Goal: Task Accomplishment & Management: Use online tool/utility

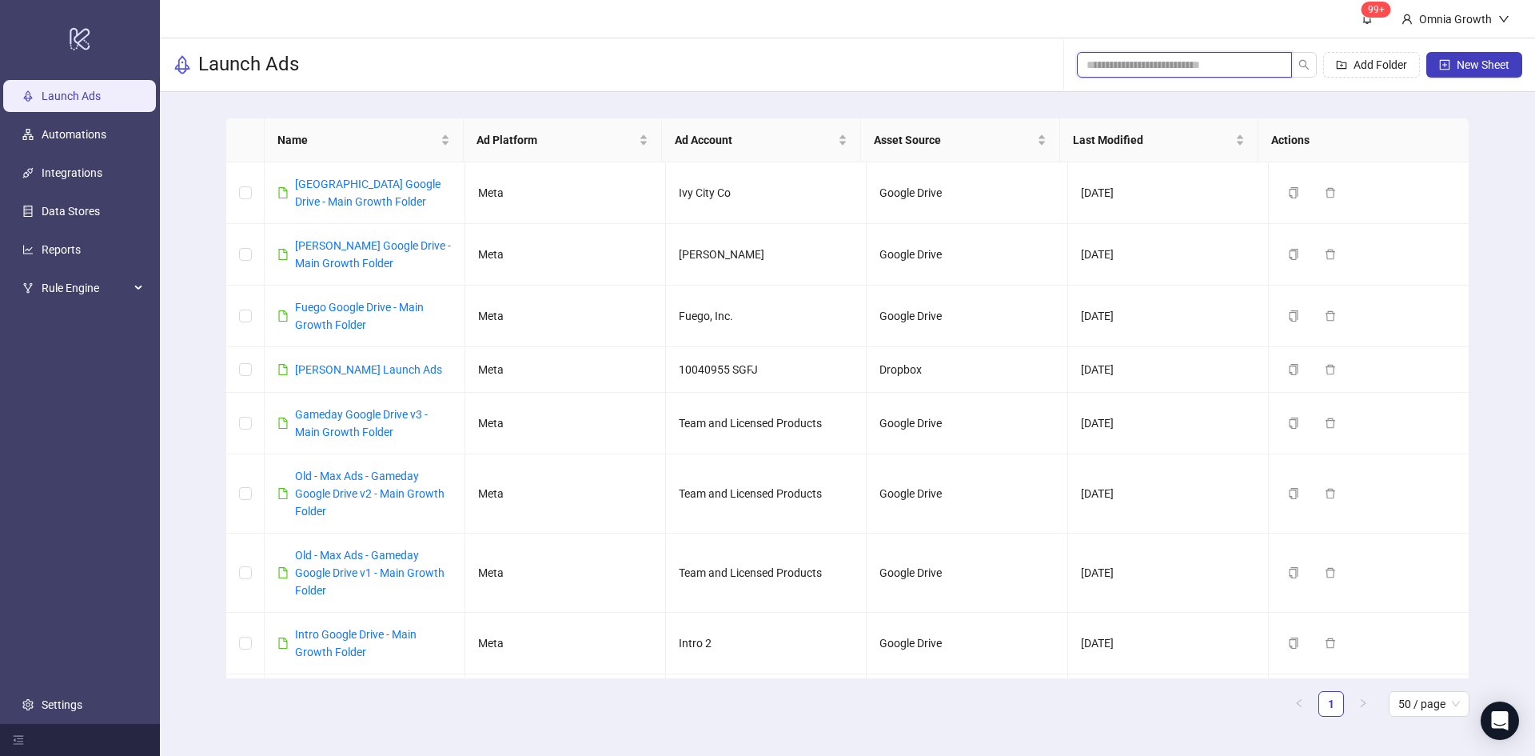
click at [1225, 67] on input "search" at bounding box center [1177, 65] width 183 height 18
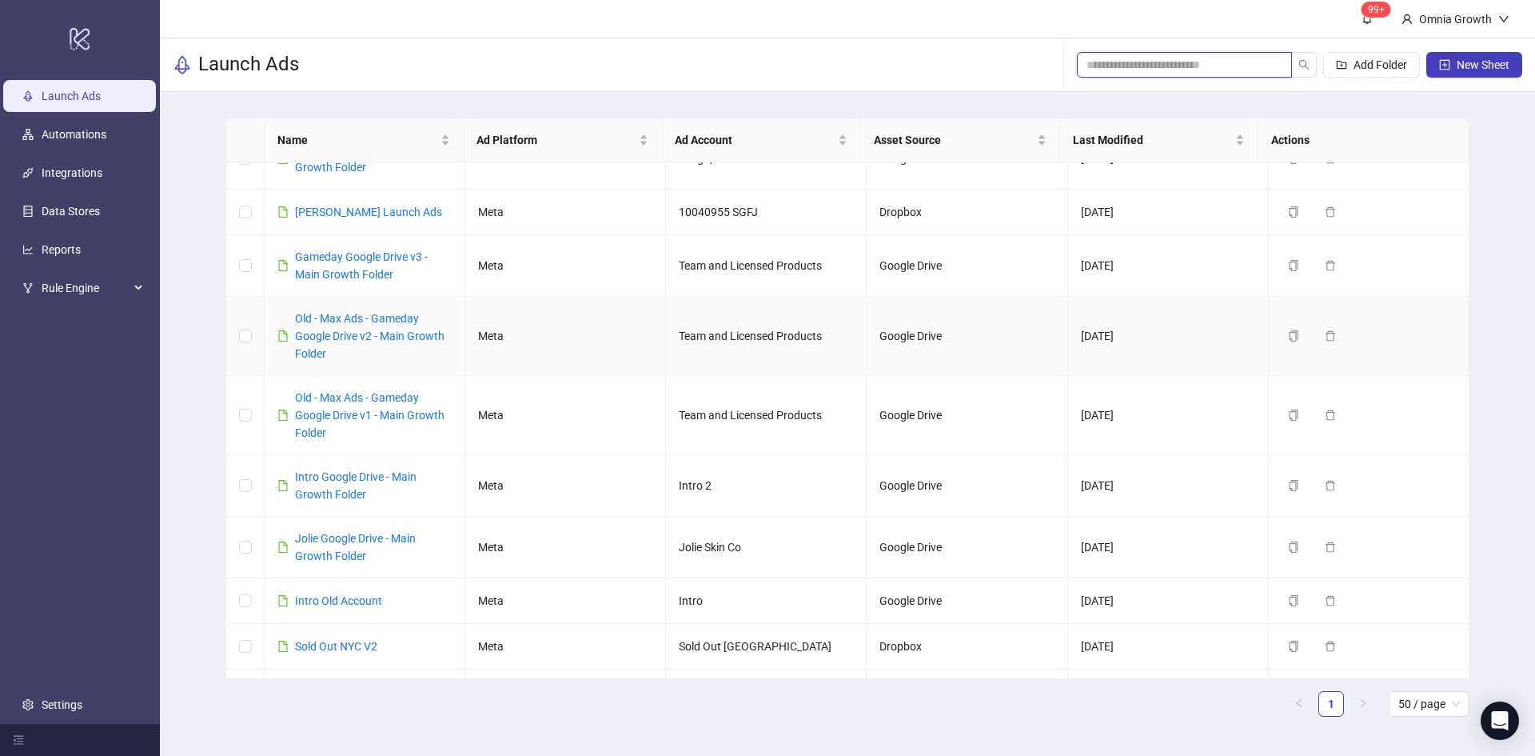
scroll to position [160, 0]
click at [420, 208] on link "[PERSON_NAME] Launch Ads" at bounding box center [368, 209] width 147 height 13
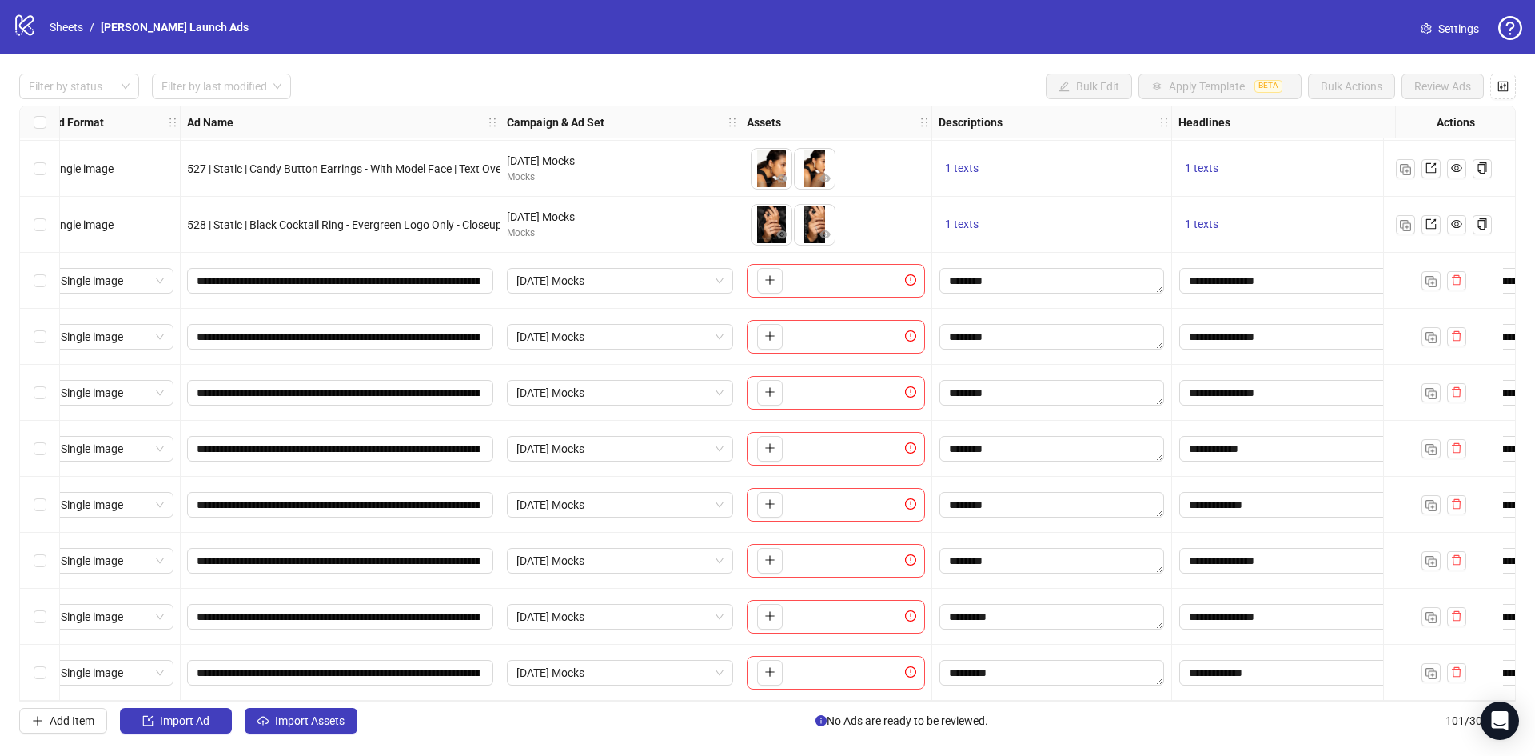
scroll to position [5097, 0]
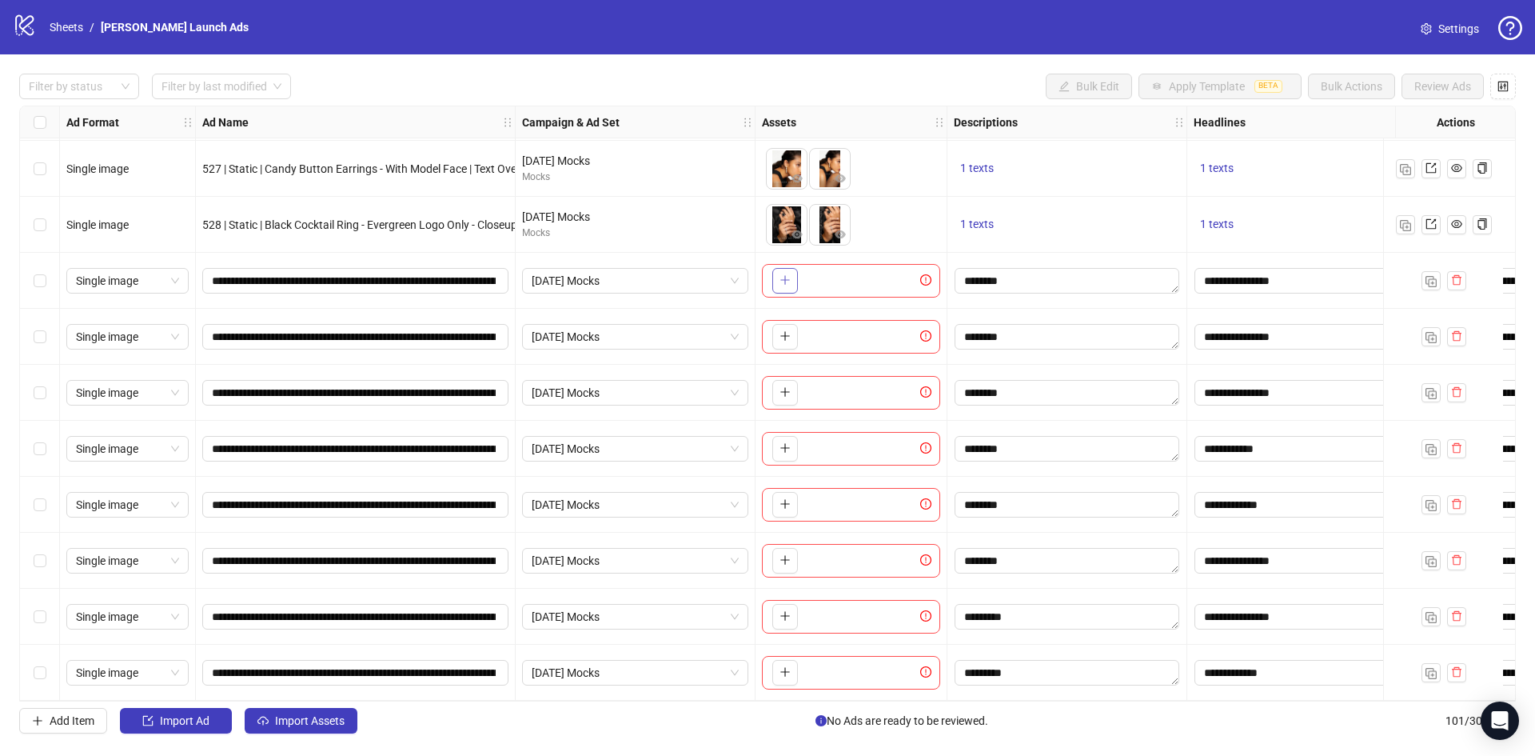
click at [786, 279] on icon "plus" at bounding box center [784, 279] width 11 height 11
click at [789, 274] on icon "plus" at bounding box center [784, 279] width 11 height 11
click at [782, 282] on button "button" at bounding box center [785, 281] width 26 height 26
click at [789, 275] on icon "plus" at bounding box center [784, 279] width 11 height 11
drag, startPoint x: 827, startPoint y: 282, endPoint x: 794, endPoint y: 282, distance: 32.8
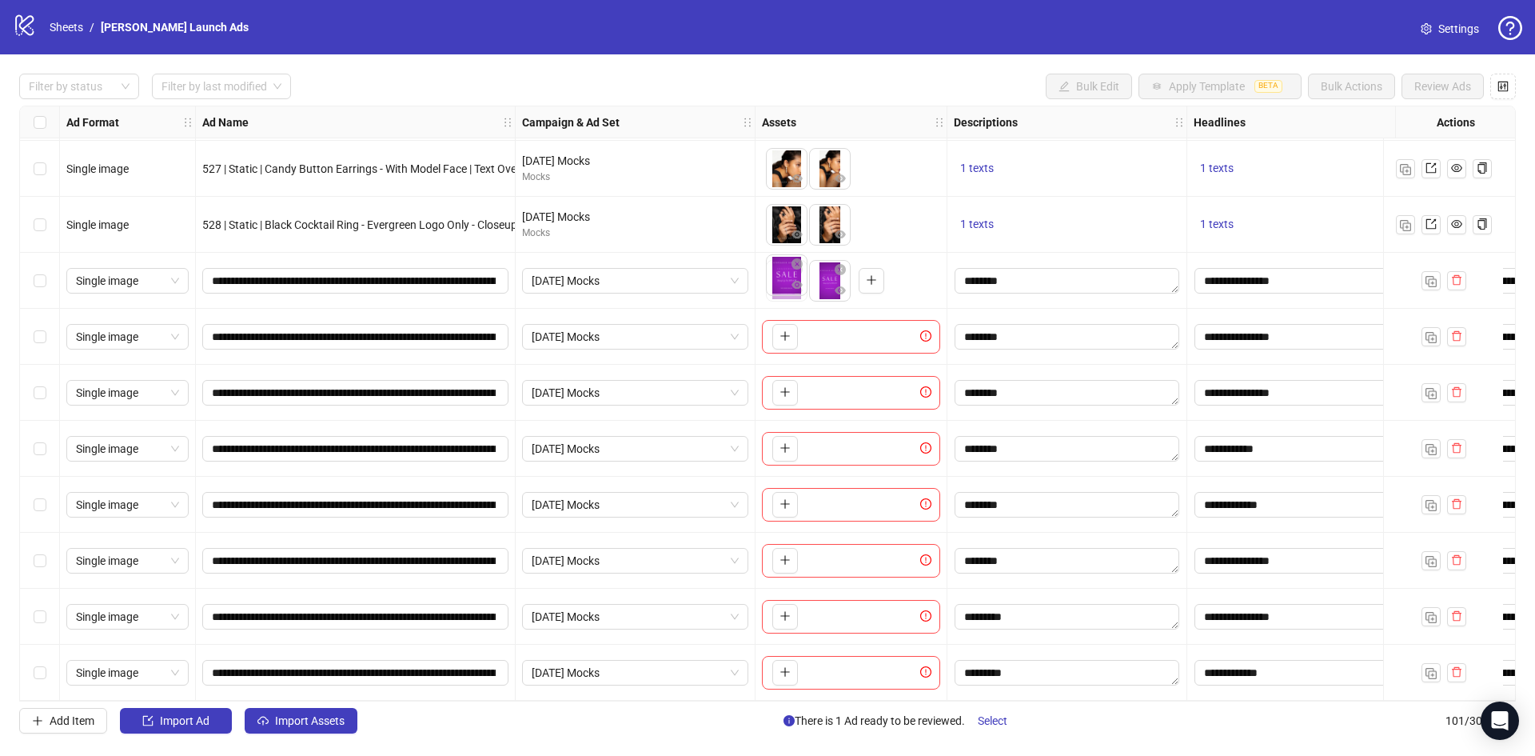
click at [794, 282] on body "logo/logo-mobile Sheets / [PERSON_NAME] Launch Ads Settings Filter by status Fi…" at bounding box center [767, 378] width 1535 height 756
click at [789, 330] on icon "plus" at bounding box center [784, 335] width 11 height 11
click at [788, 336] on icon "plus" at bounding box center [784, 336] width 9 height 1
click at [795, 333] on button "button" at bounding box center [785, 337] width 26 height 26
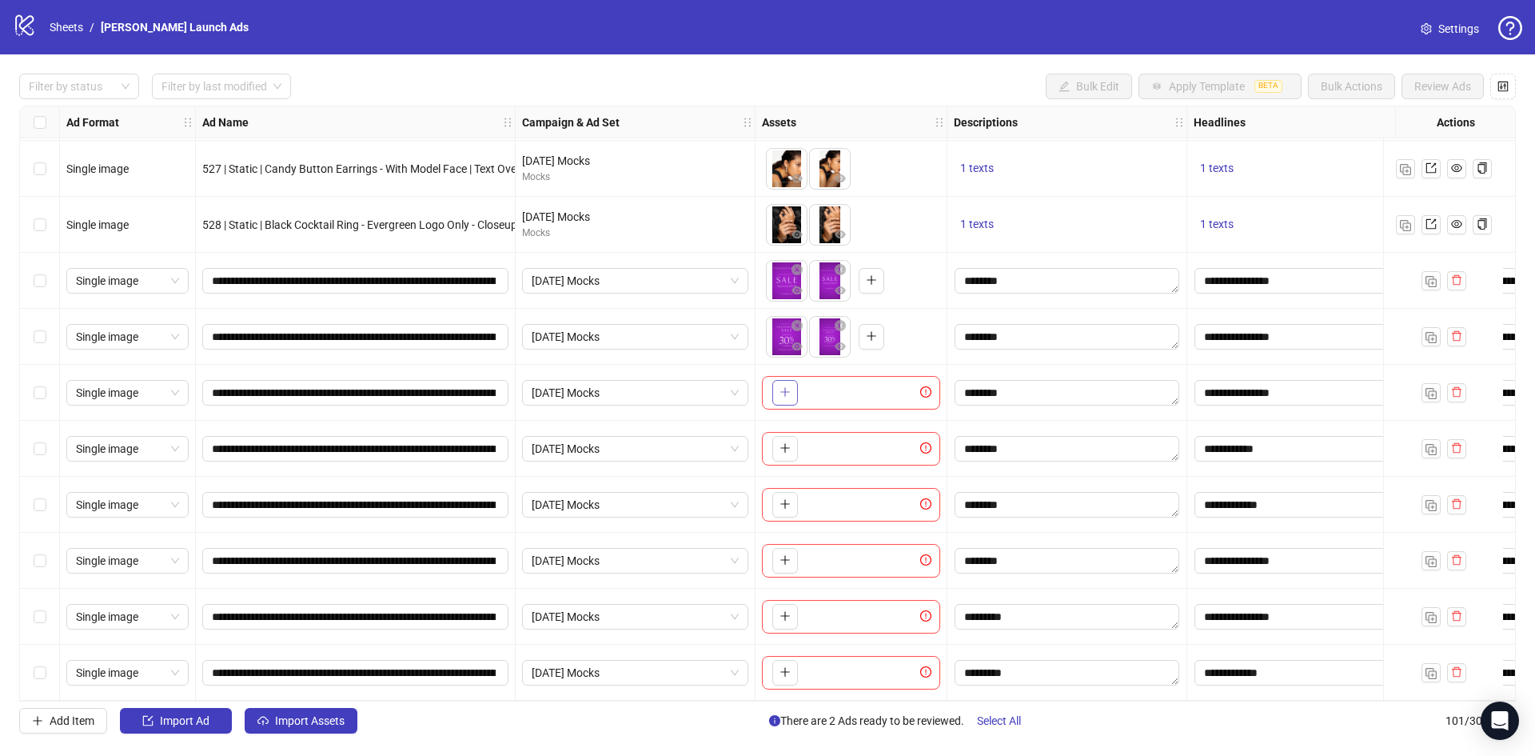
click at [784, 391] on icon "plus" at bounding box center [784, 391] width 11 height 11
click at [787, 386] on icon "plus" at bounding box center [784, 391] width 11 height 11
click at [795, 442] on button "button" at bounding box center [785, 449] width 26 height 26
click at [789, 442] on icon "plus" at bounding box center [784, 447] width 11 height 11
click at [787, 504] on span "button" at bounding box center [784, 503] width 11 height 13
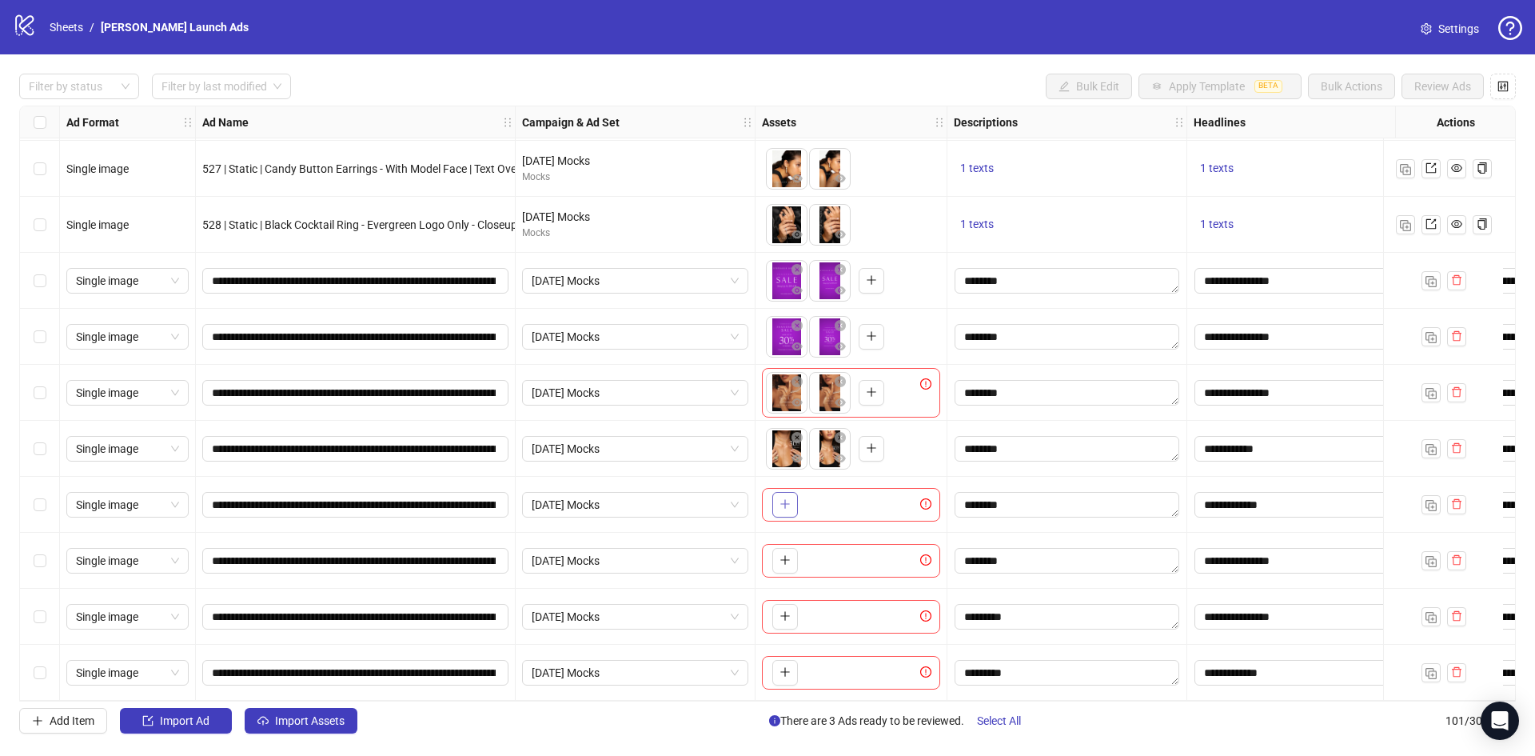
click at [788, 500] on icon "plus" at bounding box center [784, 503] width 11 height 11
drag, startPoint x: 825, startPoint y: 507, endPoint x: 771, endPoint y: 511, distance: 53.7
click at [771, 511] on body "logo/logo-mobile Sheets / [PERSON_NAME] Launch Ads Settings Filter by status Fi…" at bounding box center [767, 378] width 1535 height 756
click at [781, 554] on icon "plus" at bounding box center [784, 559] width 11 height 11
click at [838, 548] on icon "close-circle" at bounding box center [840, 549] width 11 height 11
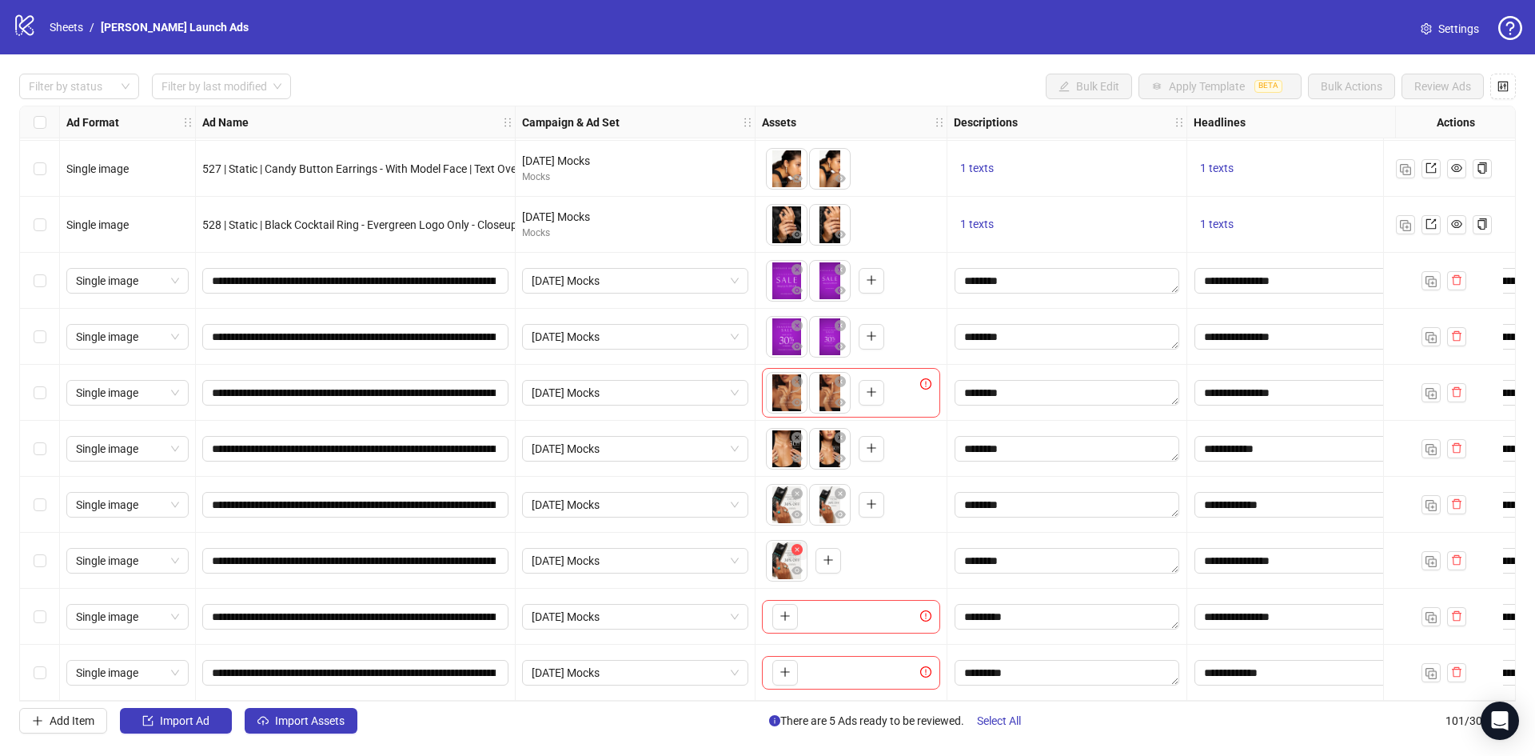
click at [799, 544] on icon "close-circle" at bounding box center [796, 549] width 11 height 11
click at [783, 557] on icon "plus" at bounding box center [784, 559] width 11 height 11
click at [786, 616] on span "button" at bounding box center [784, 615] width 11 height 13
click at [785, 615] on span "button" at bounding box center [784, 615] width 11 height 13
click at [783, 621] on button "button" at bounding box center [785, 617] width 26 height 26
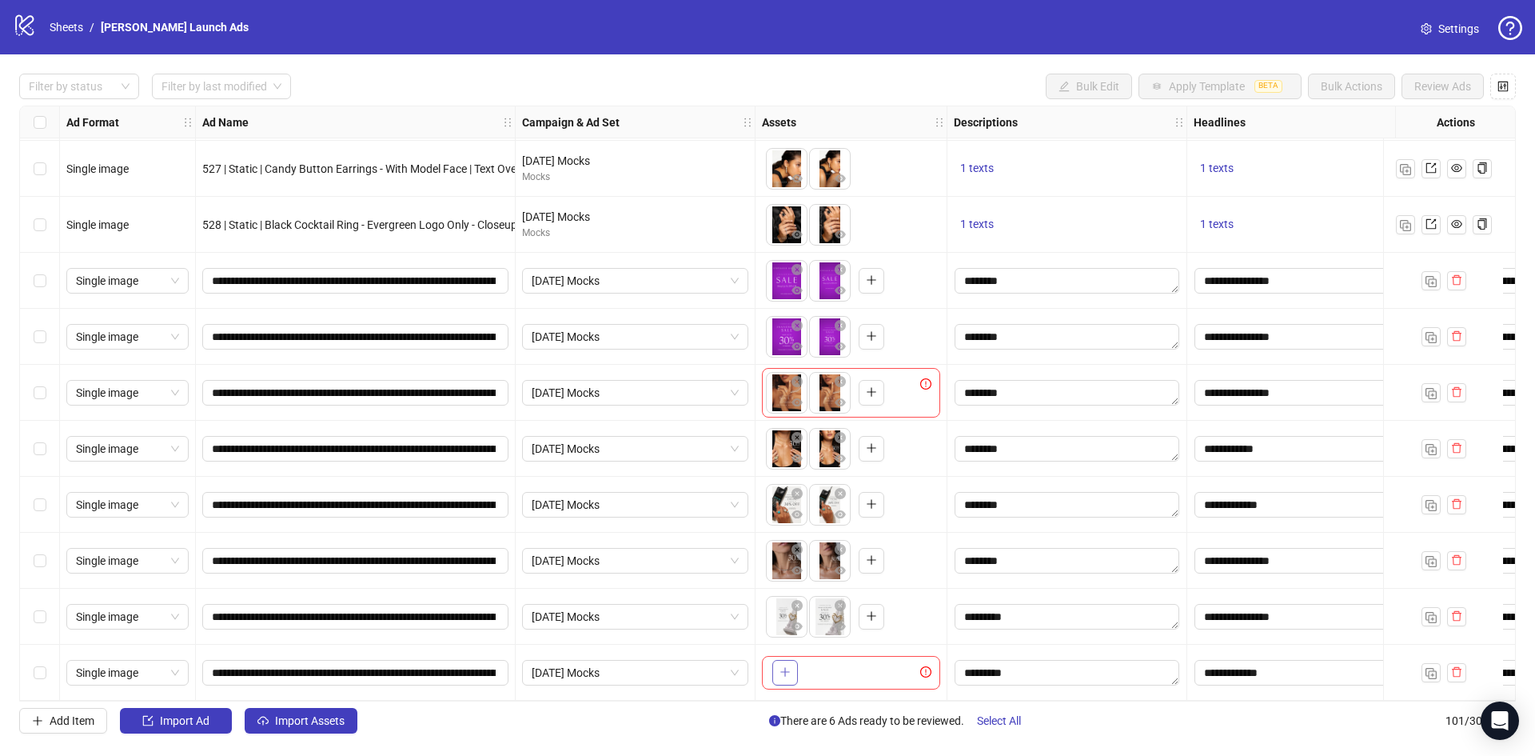
click at [787, 672] on icon "plus" at bounding box center [784, 672] width 9 height 1
click at [787, 666] on icon "plus" at bounding box center [784, 671] width 11 height 11
drag, startPoint x: 820, startPoint y: 671, endPoint x: 751, endPoint y: 667, distance: 69.7
click at [751, 667] on body "logo/logo-mobile Sheets / [PERSON_NAME] Launch Ads Settings Filter by status Fi…" at bounding box center [767, 378] width 1535 height 756
drag, startPoint x: 818, startPoint y: 613, endPoint x: 788, endPoint y: 611, distance: 29.7
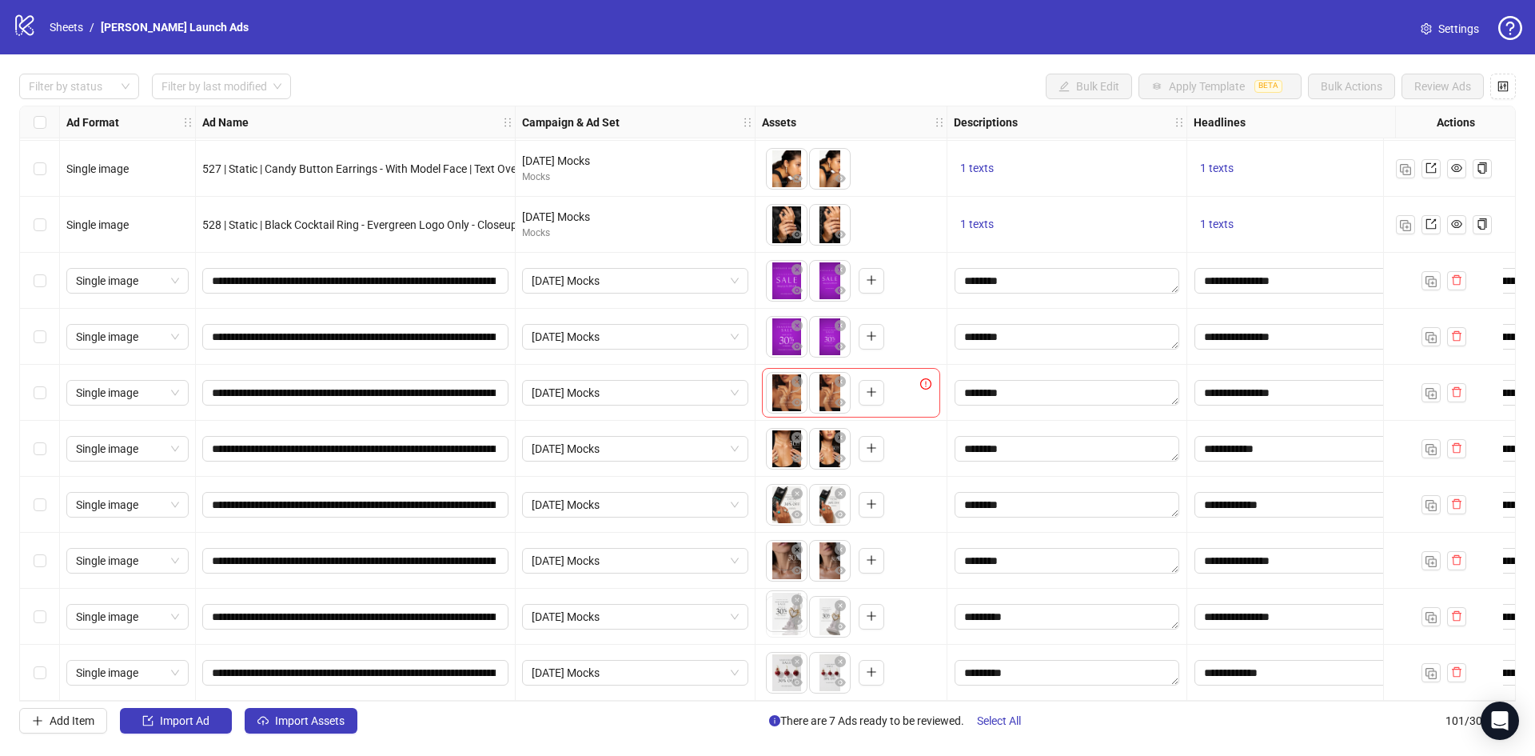
click at [788, 611] on body "logo/logo-mobile Sheets / [PERSON_NAME] Launch Ads Settings Filter by status Fi…" at bounding box center [767, 378] width 1535 height 756
click at [39, 272] on label "Select row 94" at bounding box center [40, 281] width 13 height 18
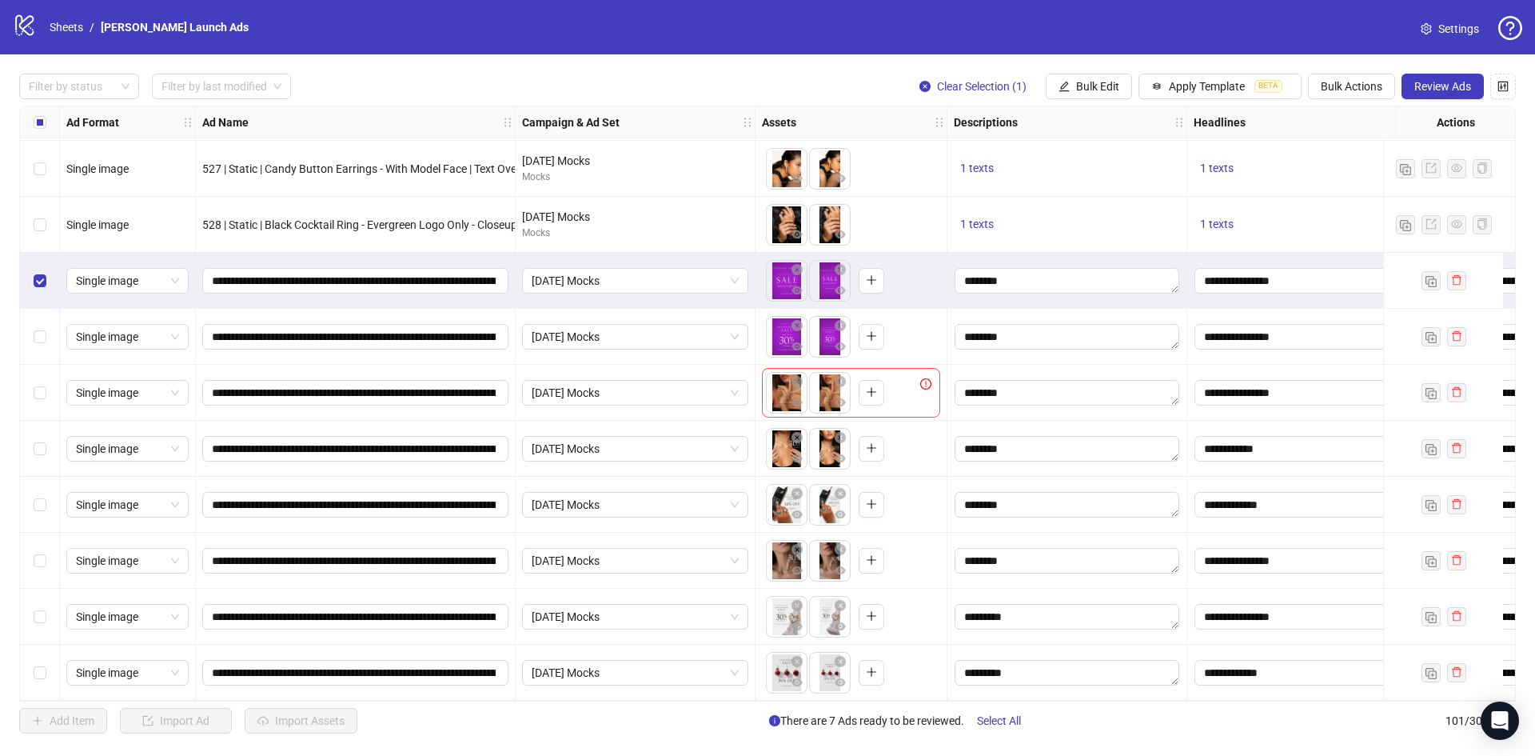
click at [47, 337] on div "Select row 95" at bounding box center [40, 337] width 40 height 56
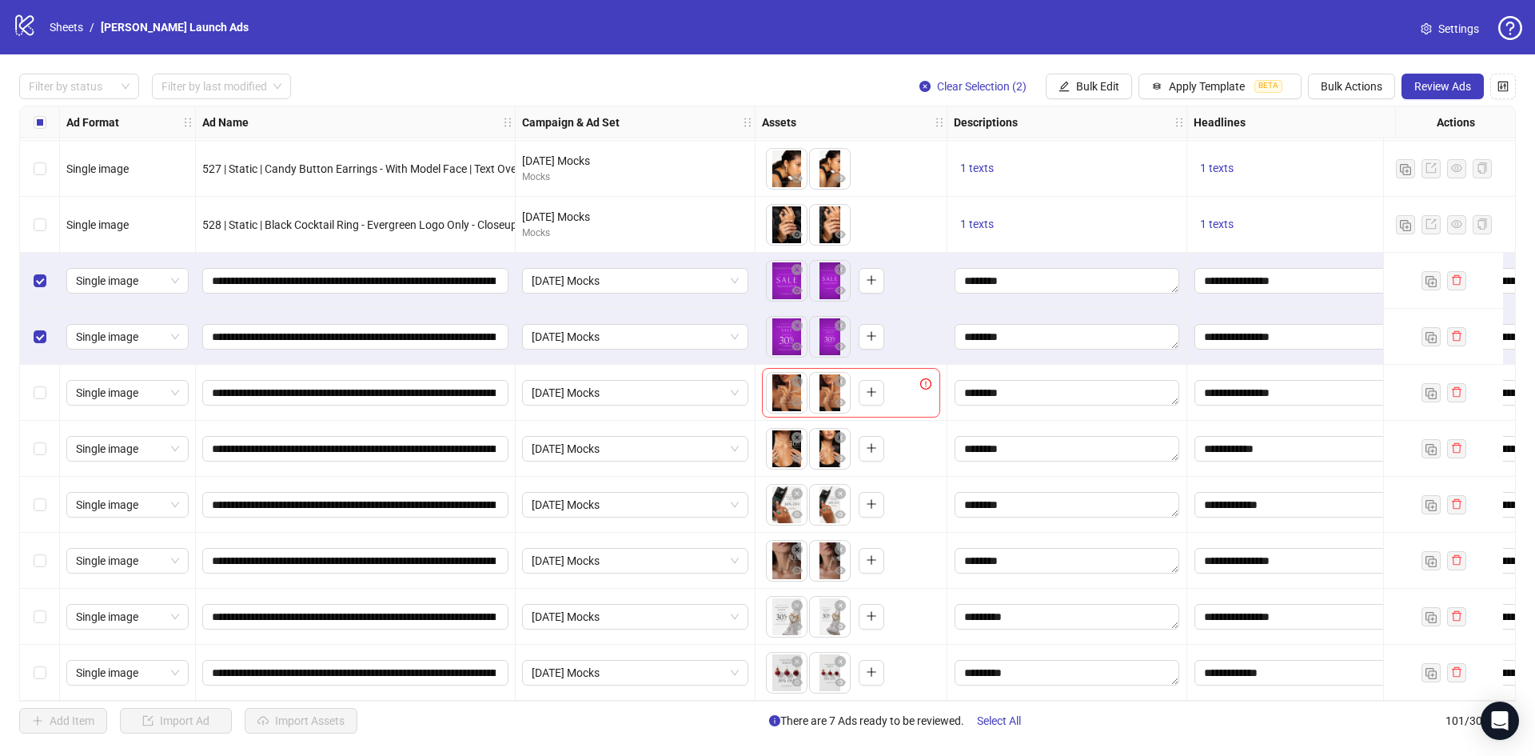
click at [41, 403] on div "Select row 96" at bounding box center [40, 393] width 40 height 56
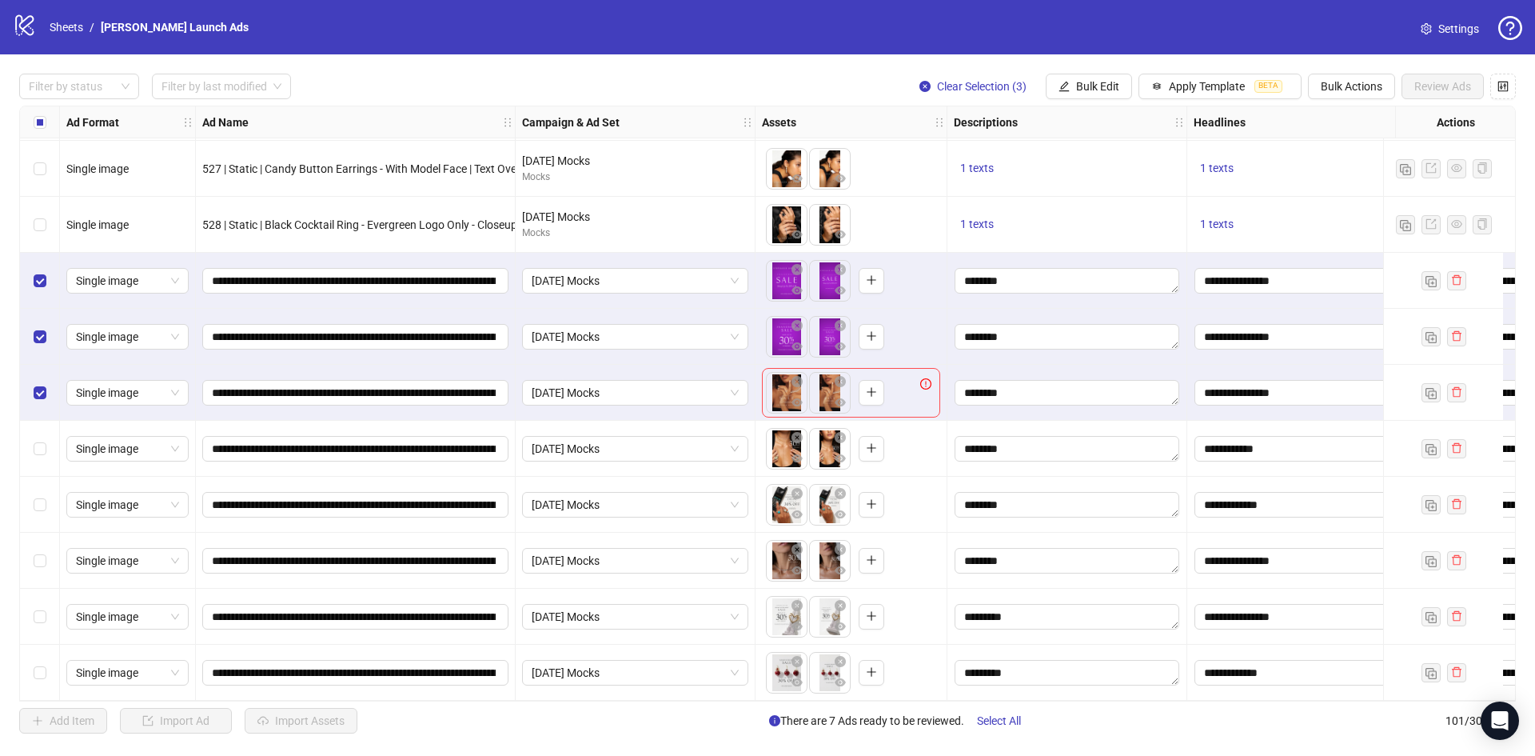
drag, startPoint x: 47, startPoint y: 451, endPoint x: 48, endPoint y: 506, distance: 55.2
click at [46, 457] on div "Select row 97" at bounding box center [40, 449] width 40 height 56
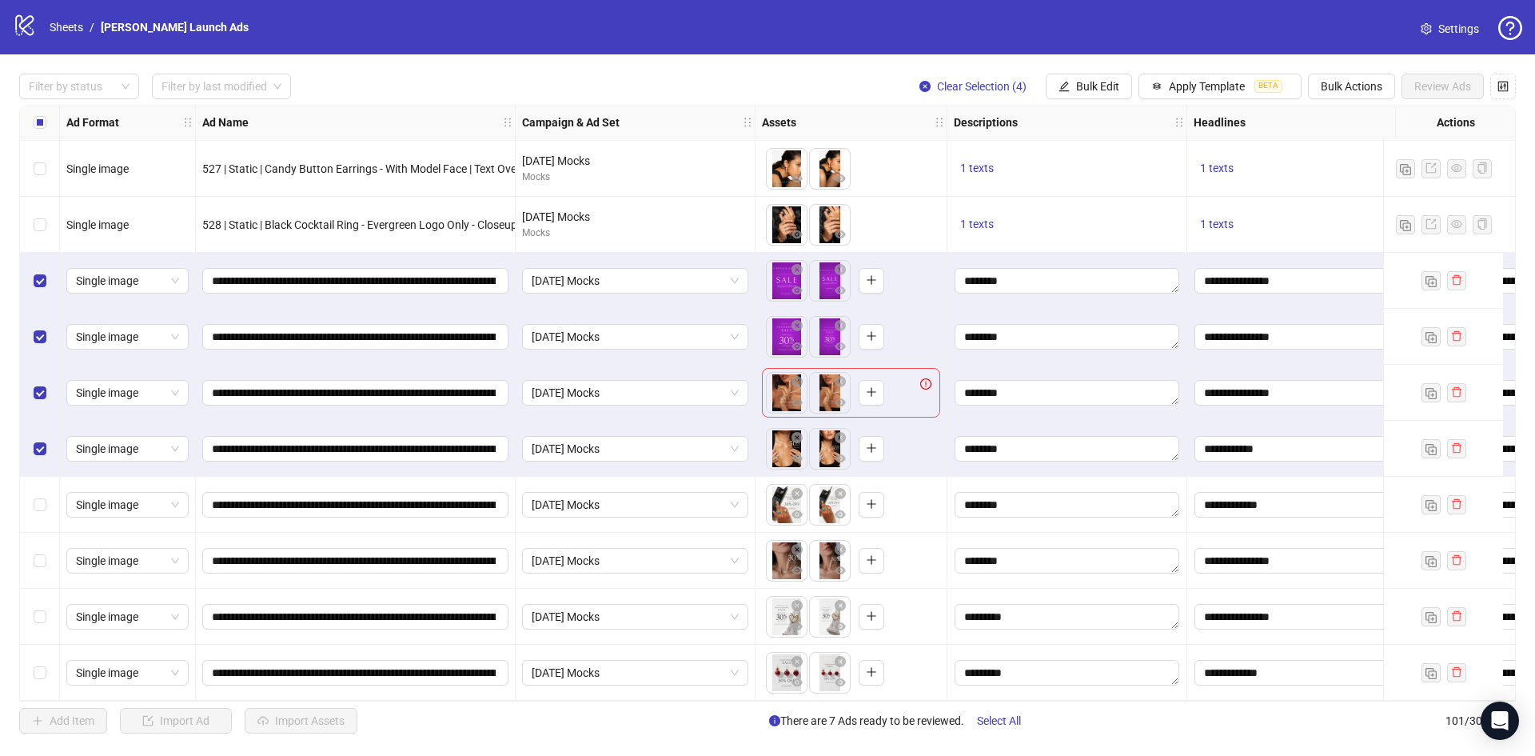
click at [42, 524] on div "Select row 98" at bounding box center [40, 504] width 40 height 56
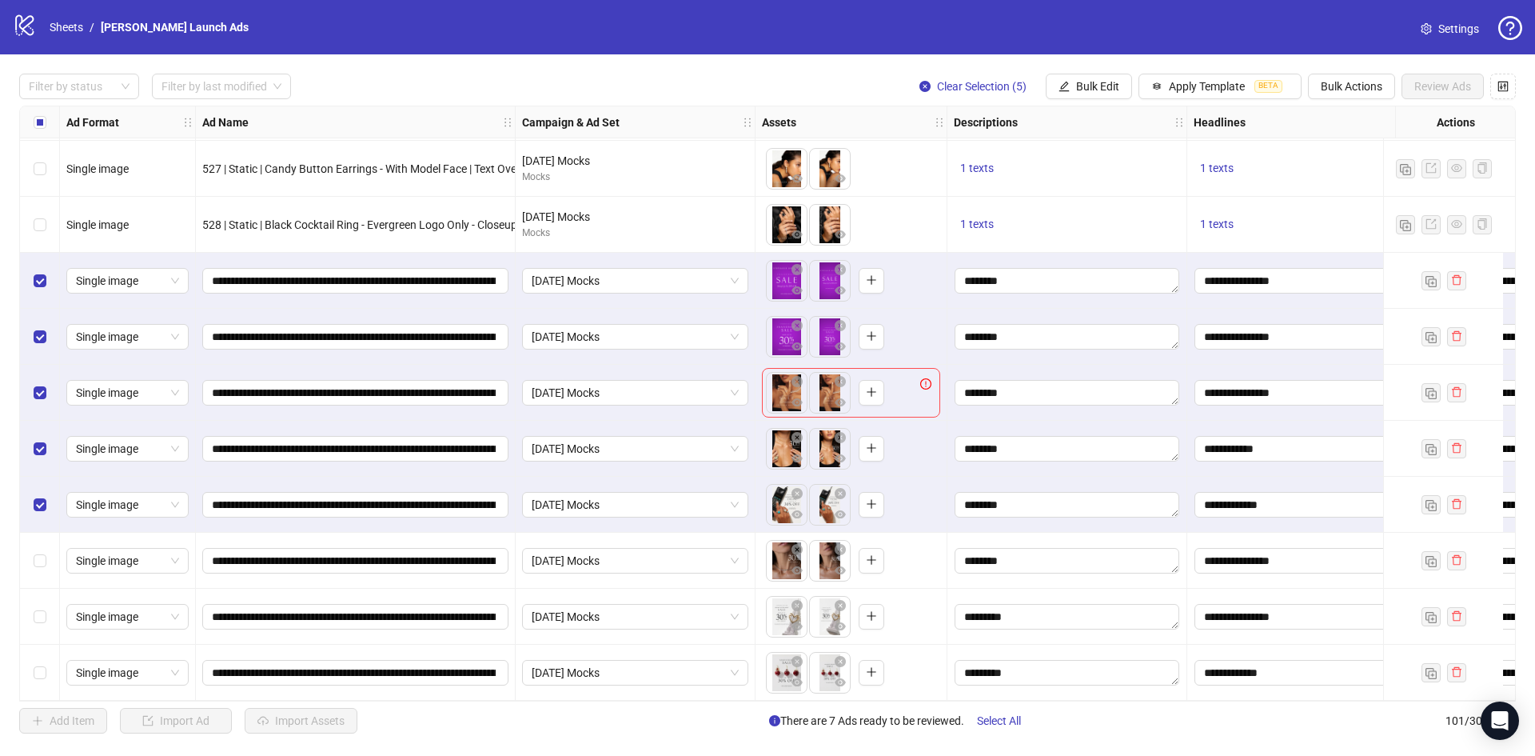
click at [40, 570] on div "Select row 99" at bounding box center [40, 560] width 40 height 56
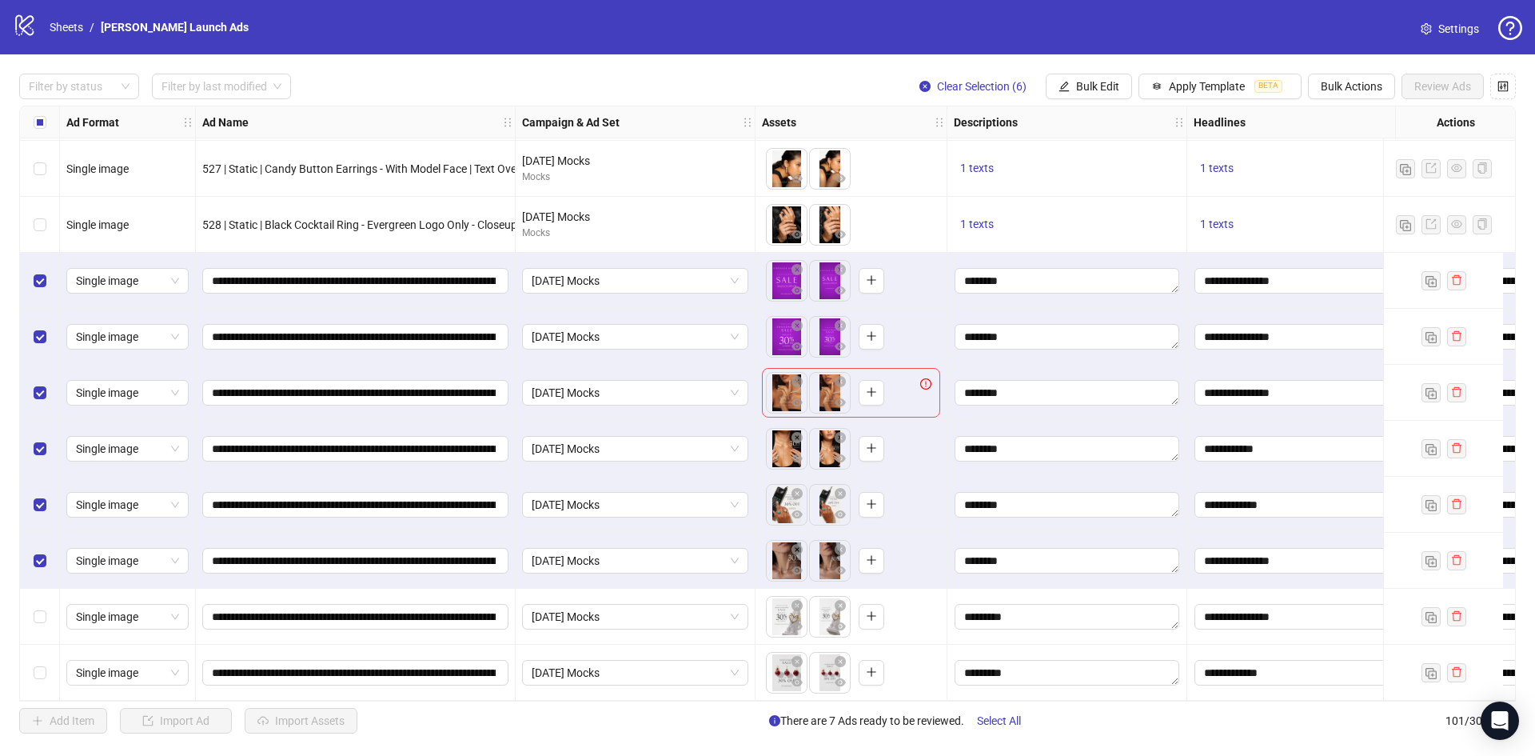
click at [44, 622] on div "Select row 100" at bounding box center [40, 616] width 40 height 56
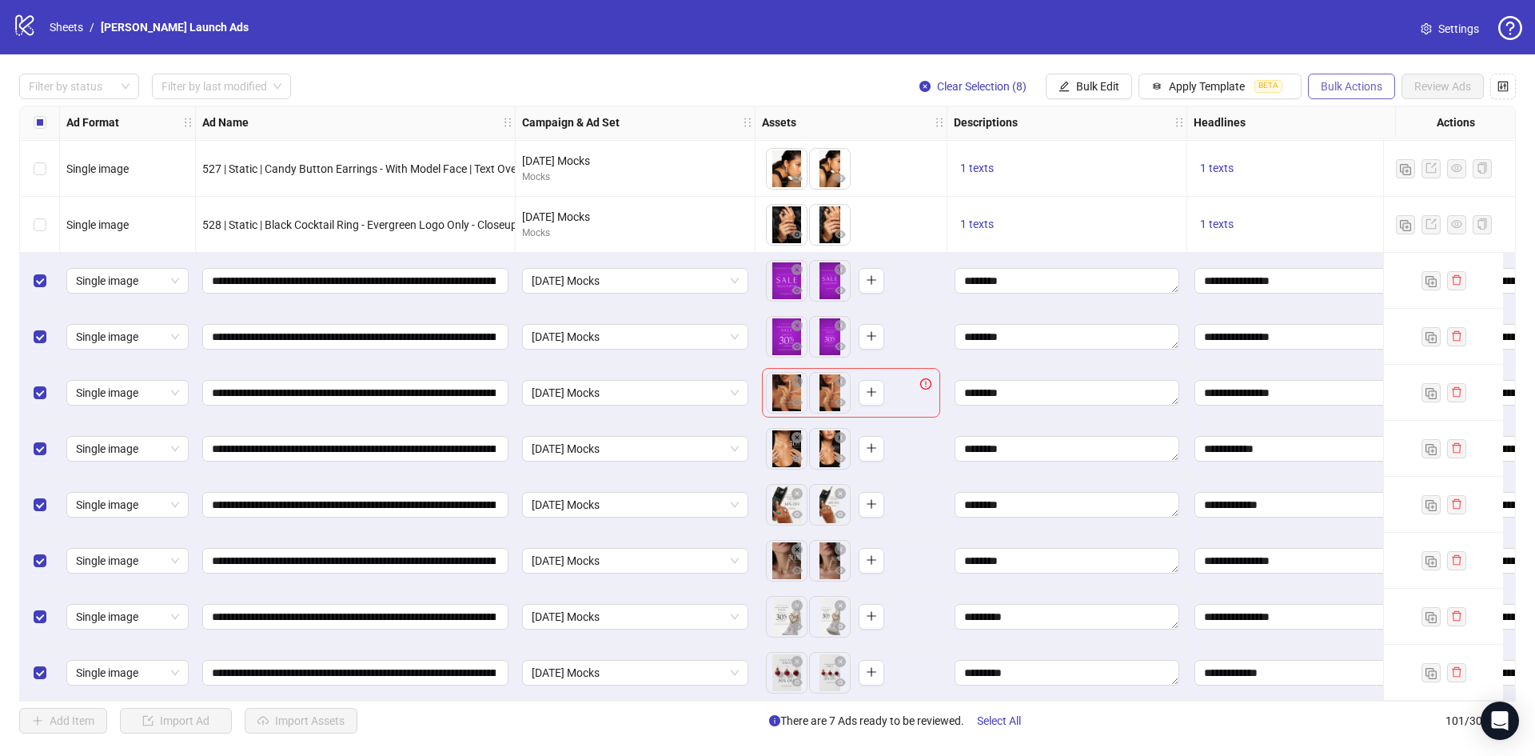
click at [1357, 93] on span "Bulk Actions" at bounding box center [1352, 86] width 62 height 13
click at [142, 381] on span "Single image" at bounding box center [127, 393] width 103 height 24
click at [152, 445] on div "Single video" at bounding box center [127, 445] width 97 height 18
click at [1461, 91] on span "Review Ads" at bounding box center [1442, 86] width 57 height 13
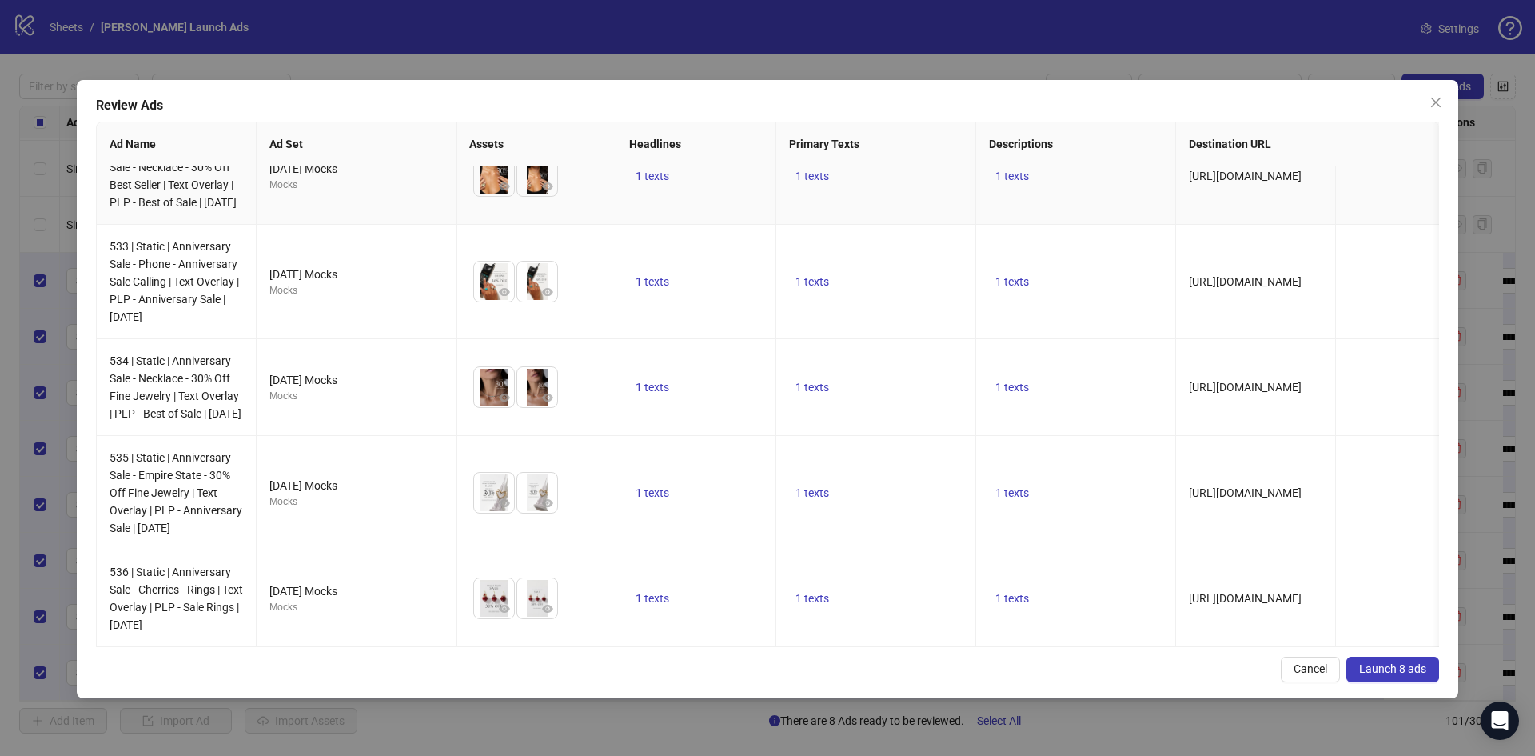
scroll to position [429, 0]
click at [1427, 669] on button "Launch 8 ads" at bounding box center [1392, 669] width 93 height 26
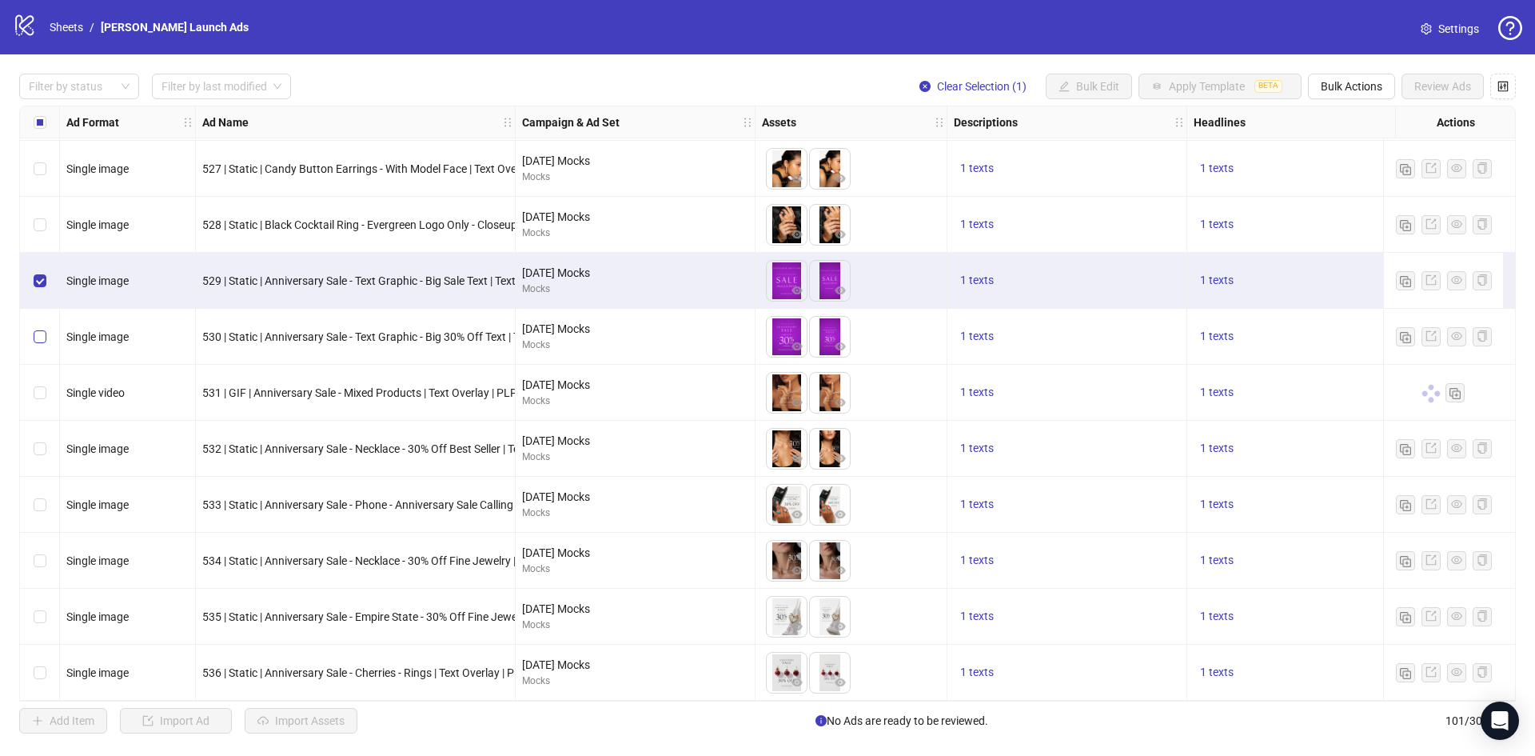
click at [44, 339] on label "Select row 95" at bounding box center [40, 337] width 13 height 18
click at [46, 333] on div "Select row 95" at bounding box center [40, 337] width 40 height 56
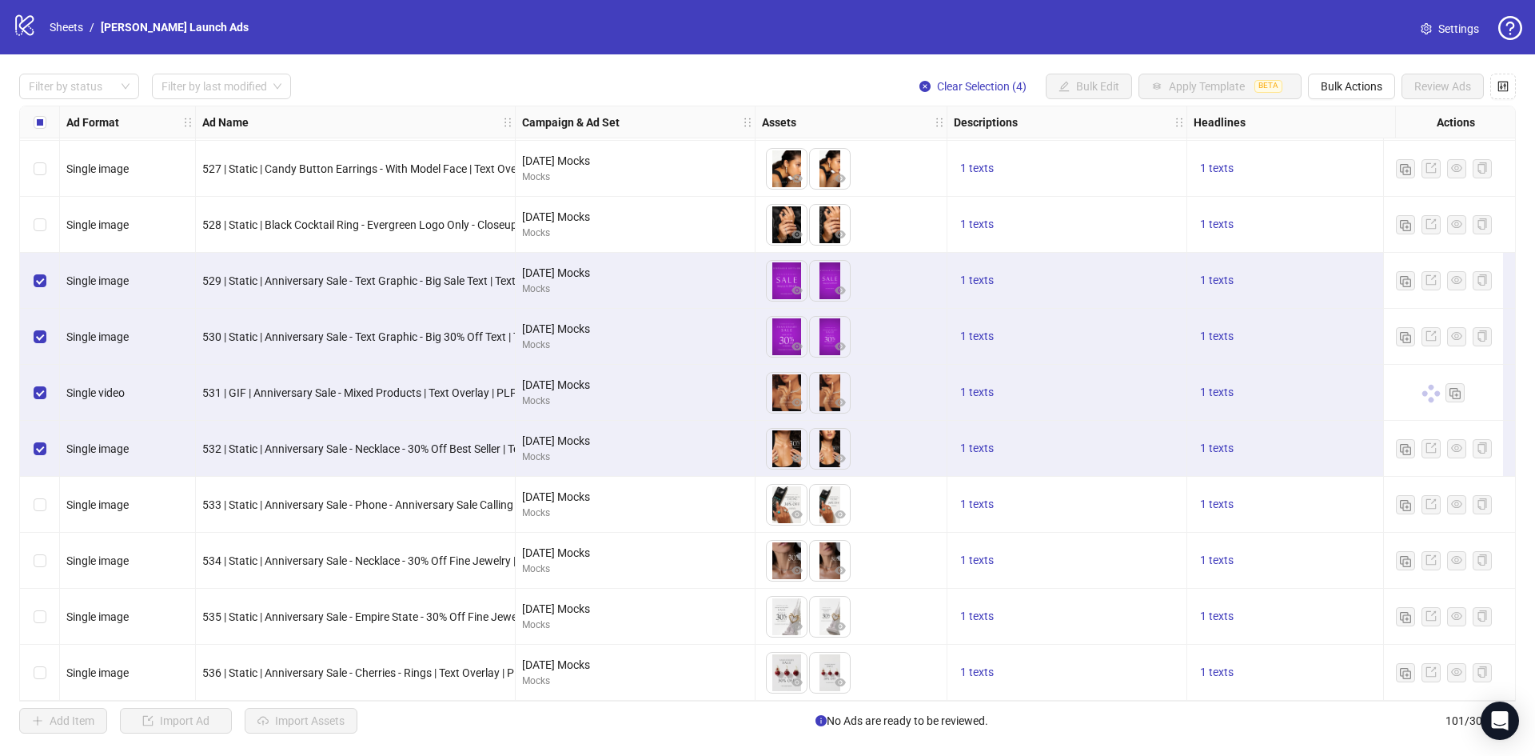
click at [48, 506] on div "Select row 98" at bounding box center [40, 504] width 40 height 56
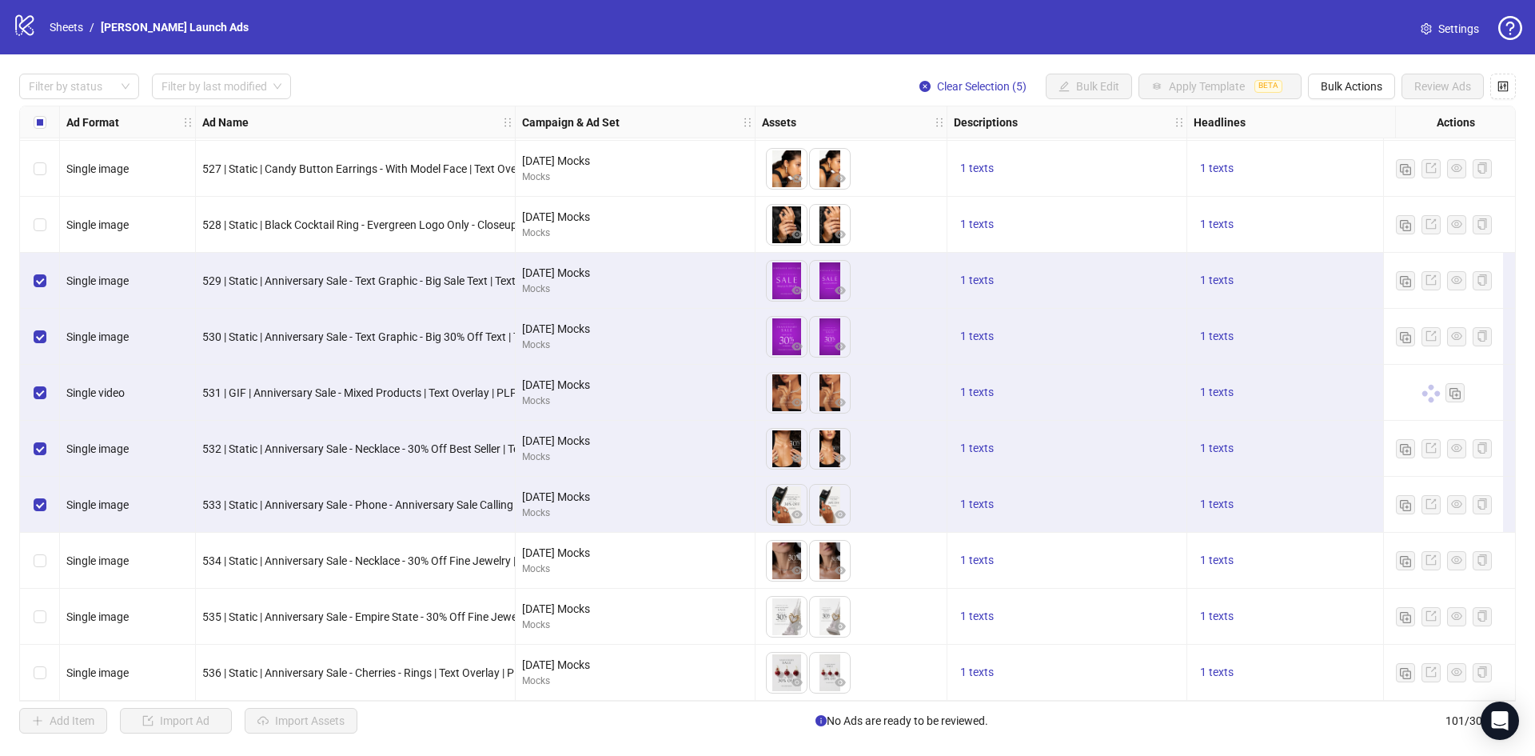
click at [45, 572] on div "Select row 99" at bounding box center [40, 560] width 40 height 56
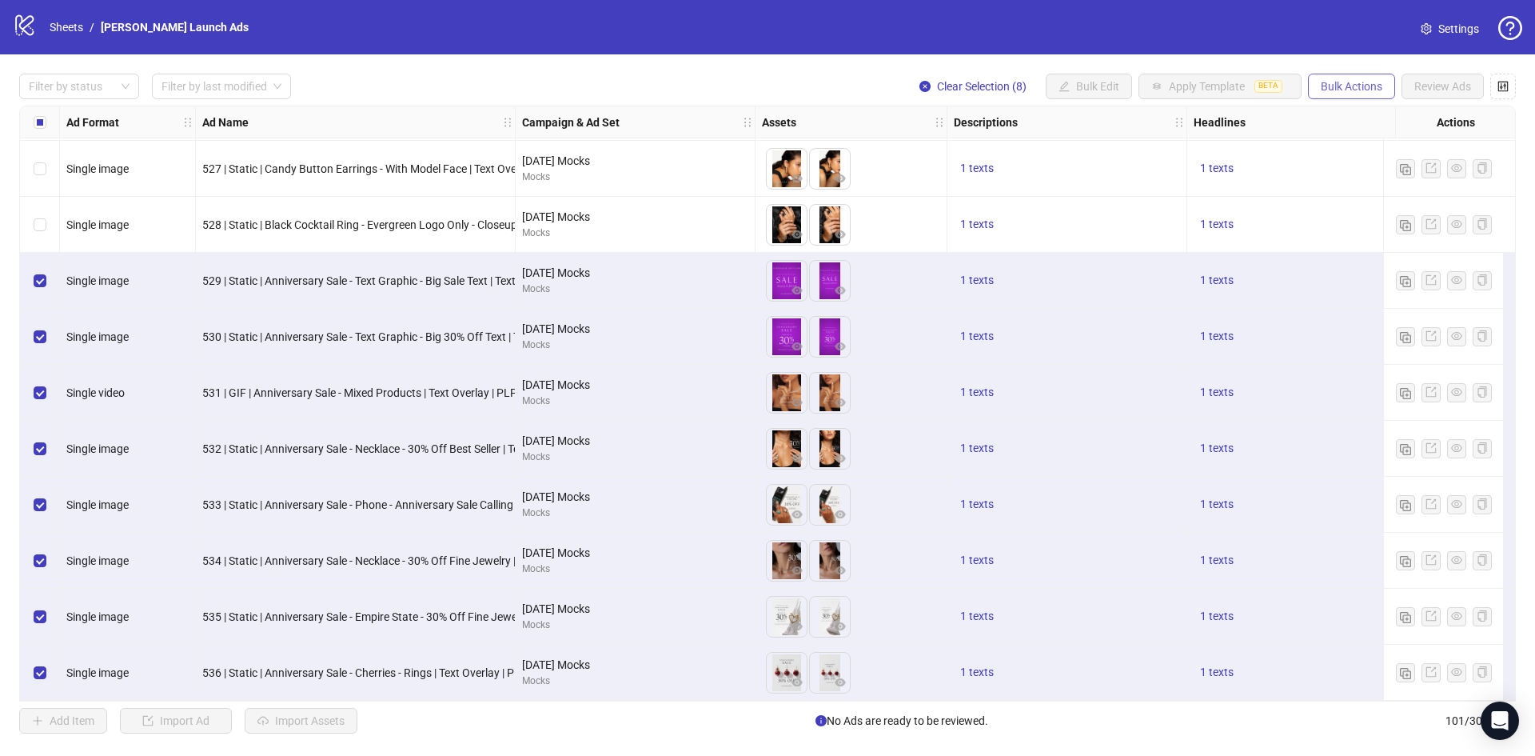
click at [1352, 83] on span "Bulk Actions" at bounding box center [1352, 86] width 62 height 13
click at [1357, 215] on span "Export" at bounding box center [1374, 222] width 110 height 18
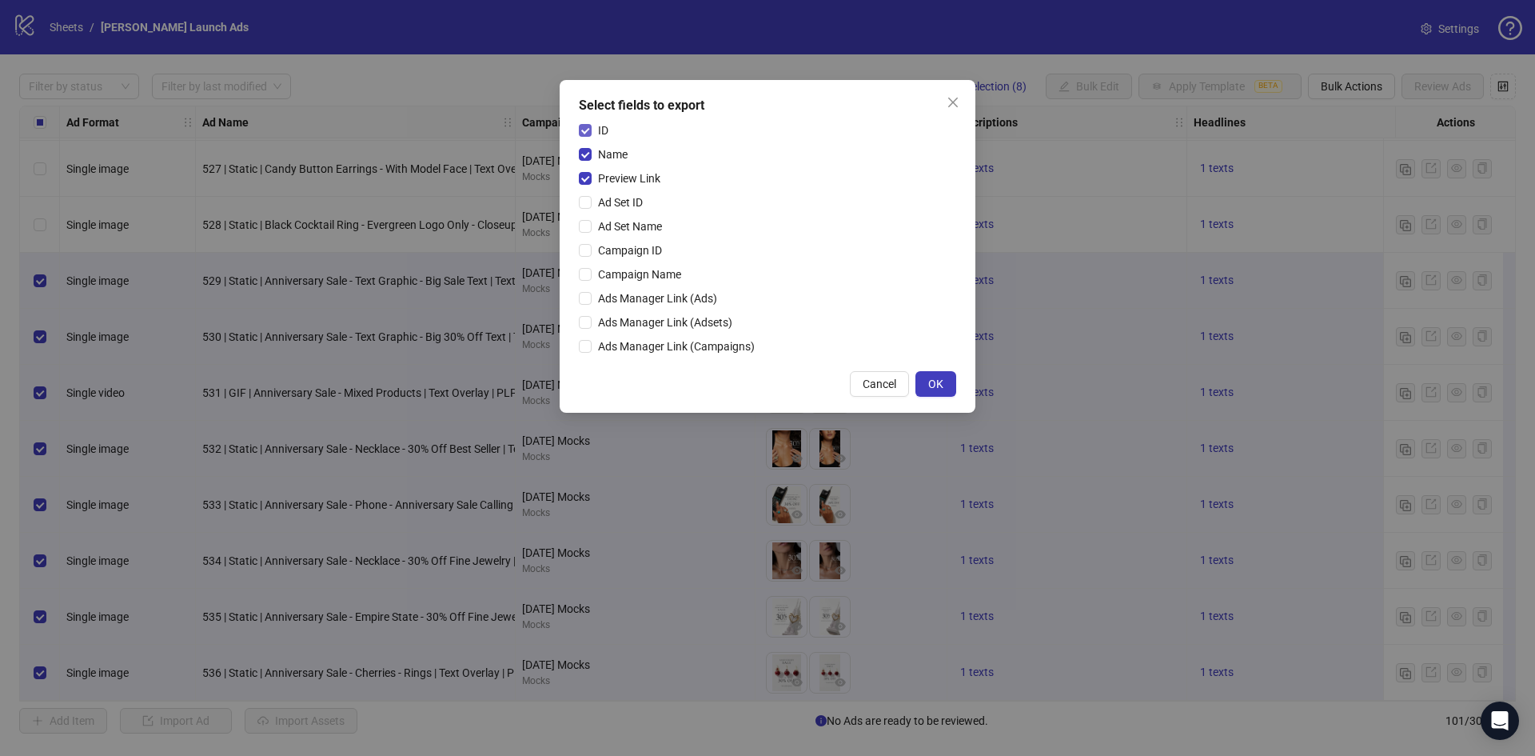
click at [608, 130] on span "ID" at bounding box center [603, 131] width 23 height 18
click at [608, 161] on span "Name" at bounding box center [613, 155] width 42 height 18
click at [932, 382] on span "OK" at bounding box center [935, 383] width 15 height 13
